Goal: Information Seeking & Learning: Learn about a topic

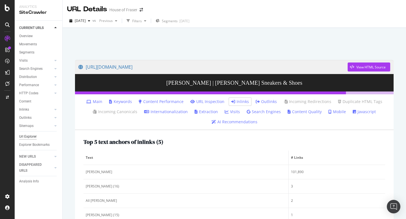
click at [26, 135] on div "Url Explorer" at bounding box center [27, 137] width 17 height 6
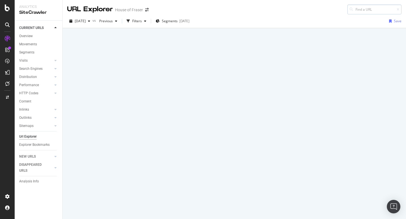
click at [365, 10] on input at bounding box center [374, 10] width 54 height 10
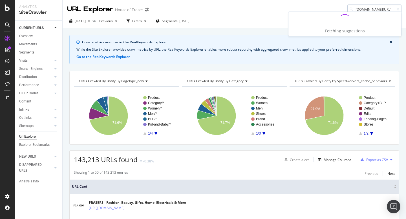
type input "[DOMAIN_NAME][URL]"
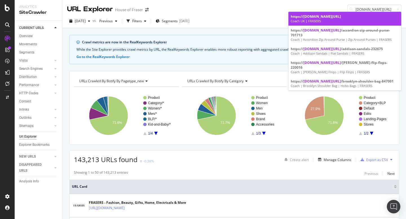
click at [341, 15] on span "[DOMAIN_NAME][URL]" at bounding box center [321, 16] width 37 height 5
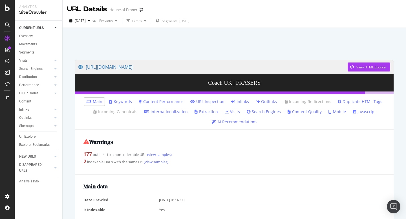
click at [238, 103] on link "Inlinks" at bounding box center [240, 102] width 18 height 6
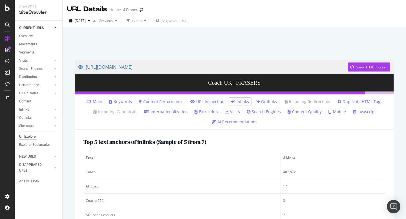
click at [25, 135] on div "Url Explorer" at bounding box center [27, 137] width 17 height 6
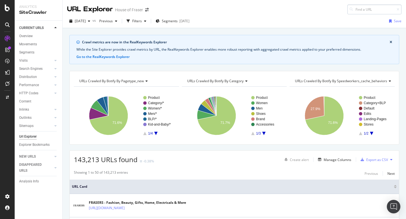
click at [361, 12] on input at bounding box center [374, 10] width 54 height 10
click at [371, 10] on input "[DOMAIN_NAME][URL]" at bounding box center [374, 10] width 54 height 10
click at [393, 10] on input "[DOMAIN_NAME][URL]" at bounding box center [374, 10] width 54 height 10
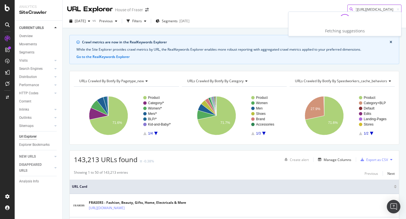
scroll to position [0, 30]
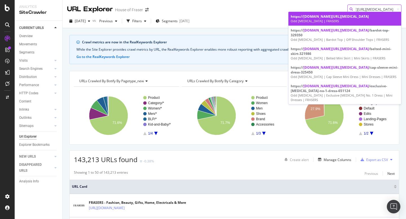
type input "[DOMAIN_NAME][URL][MEDICAL_DATA]"
click at [317, 24] on link "https:// [DOMAIN_NAME][URL][MEDICAL_DATA] Odd [MEDICAL_DATA] | FRASERS" at bounding box center [344, 19] width 113 height 14
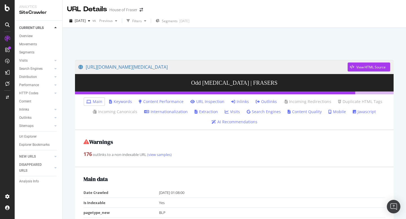
click at [239, 100] on link "Inlinks" at bounding box center [240, 102] width 18 height 6
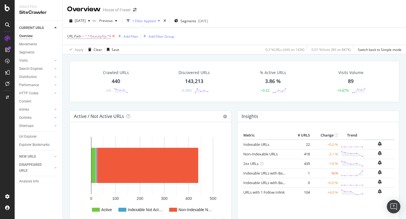
click at [113, 36] on icon at bounding box center [113, 37] width 5 height 6
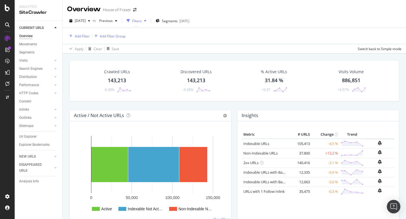
click at [38, 133] on div "Url Explorer" at bounding box center [40, 137] width 43 height 8
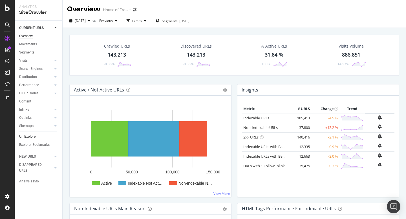
click at [37, 136] on link "Url Explorer" at bounding box center [38, 137] width 39 height 6
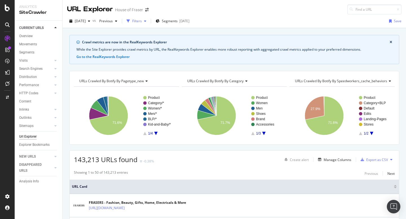
click at [142, 20] on div "Filters" at bounding box center [137, 21] width 10 height 5
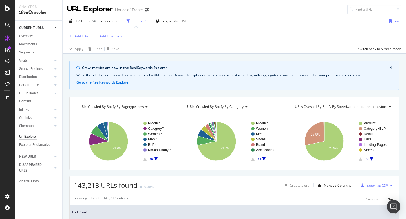
click at [86, 34] on div "Add Filter" at bounding box center [82, 36] width 15 height 5
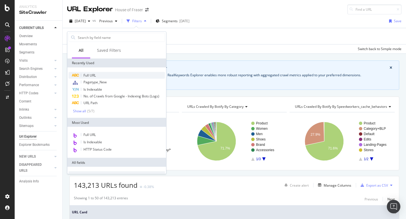
click at [91, 74] on span "Full URL" at bounding box center [89, 75] width 12 height 5
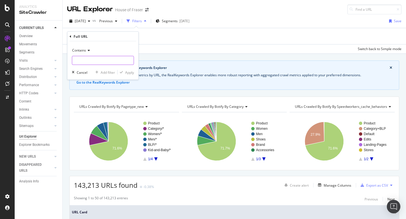
click at [92, 63] on input "text" at bounding box center [102, 60] width 61 height 9
type input "/equestrian"
click at [127, 73] on div "Apply" at bounding box center [129, 72] width 9 height 5
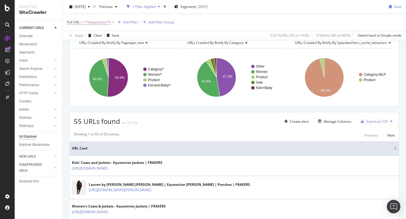
scroll to position [64, 0]
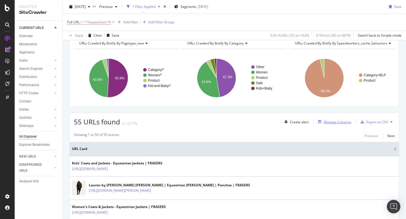
click at [325, 120] on div "Manage Columns" at bounding box center [337, 122] width 28 height 5
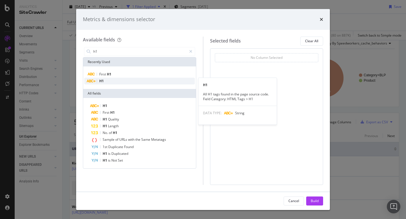
click at [107, 79] on div "H1" at bounding box center [139, 81] width 110 height 7
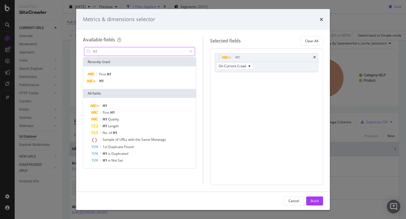
drag, startPoint x: 101, startPoint y: 52, endPoint x: 70, endPoint y: 52, distance: 30.7
click at [70, 52] on div "Metrics & dimensions selector Available fields h1 Recently Used First H1 H1 All…" at bounding box center [203, 109] width 406 height 219
click at [94, 50] on input "h1" at bounding box center [140, 51] width 94 height 8
click at [98, 50] on input "h1" at bounding box center [140, 51] width 94 height 8
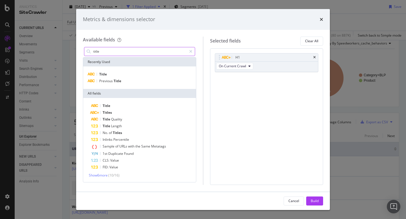
type input "title"
click at [96, 70] on div "Title Previous Title" at bounding box center [139, 77] width 113 height 23
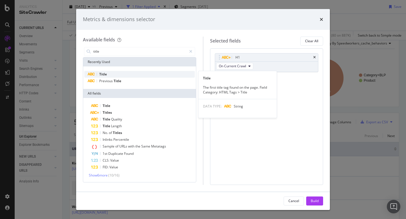
click at [95, 73] on div "Title" at bounding box center [139, 74] width 110 height 7
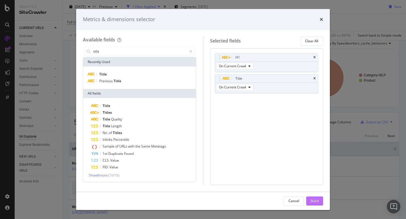
click at [306, 201] on button "Build" at bounding box center [314, 201] width 17 height 9
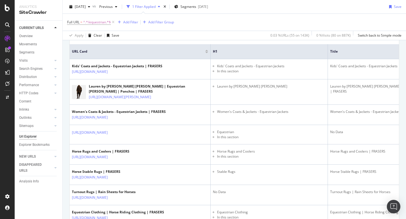
scroll to position [165, 0]
